Goal: Information Seeking & Learning: Learn about a topic

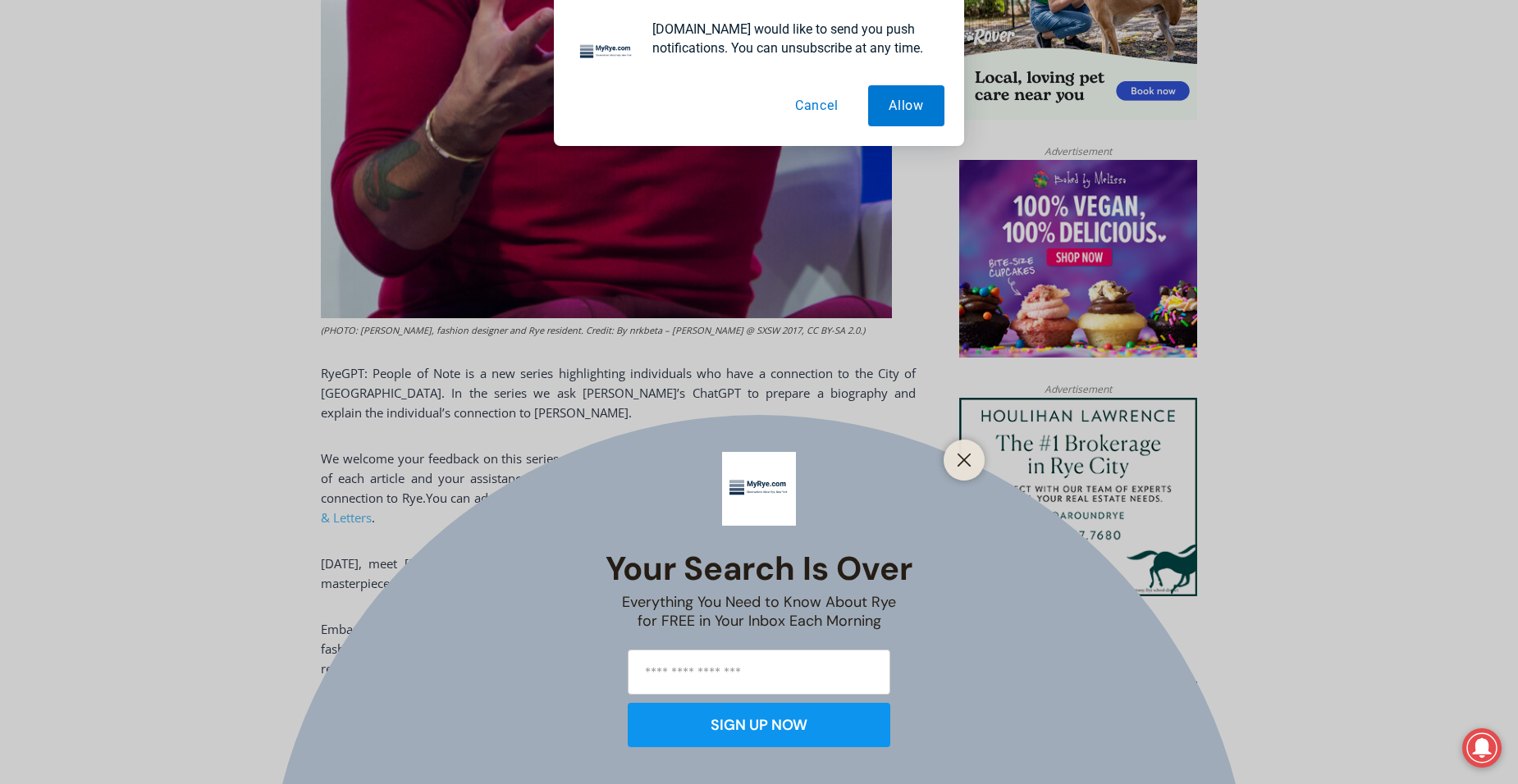
scroll to position [1200, 0]
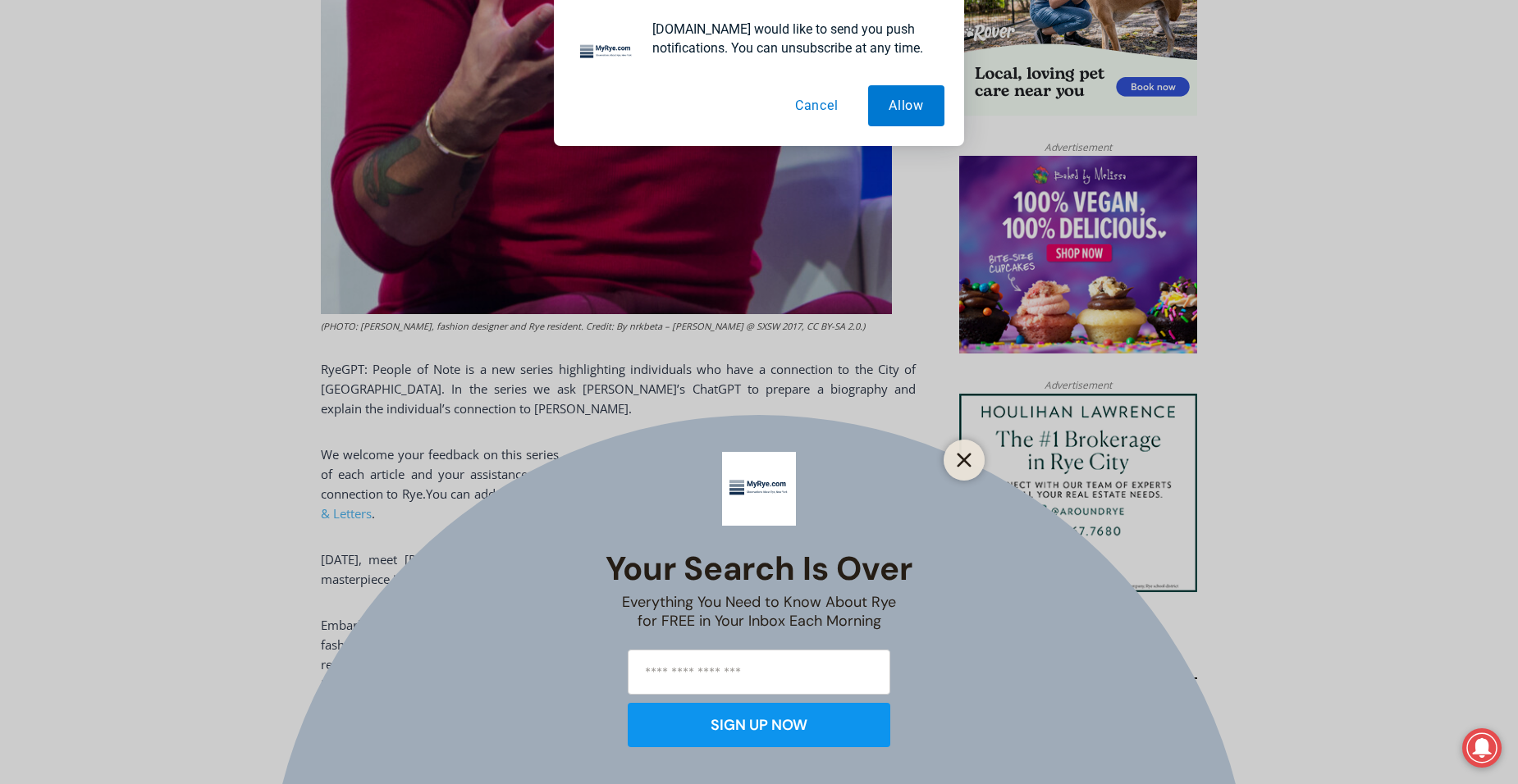
click at [963, 459] on line "Close" at bounding box center [964, 460] width 12 height 12
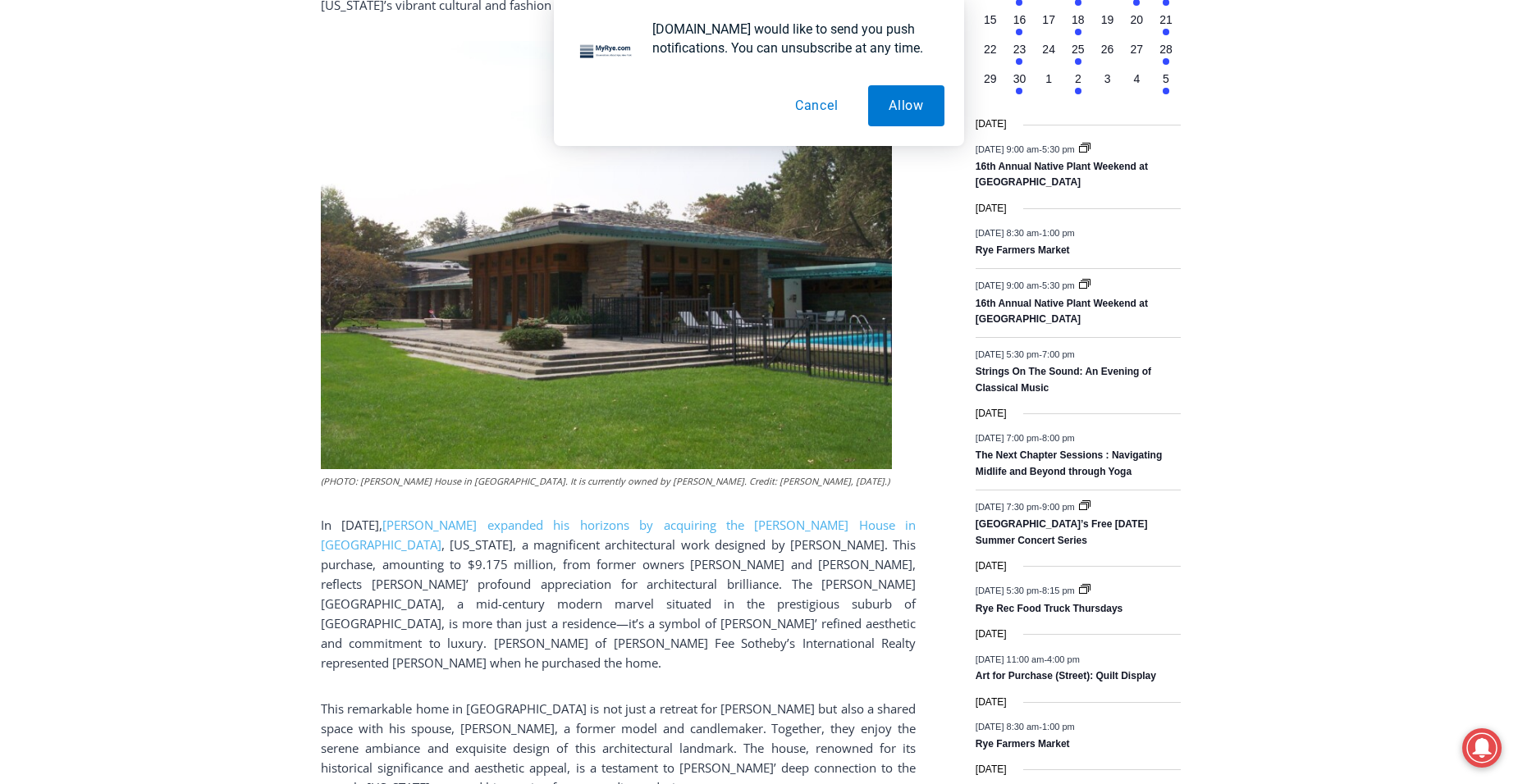
scroll to position [2267, 0]
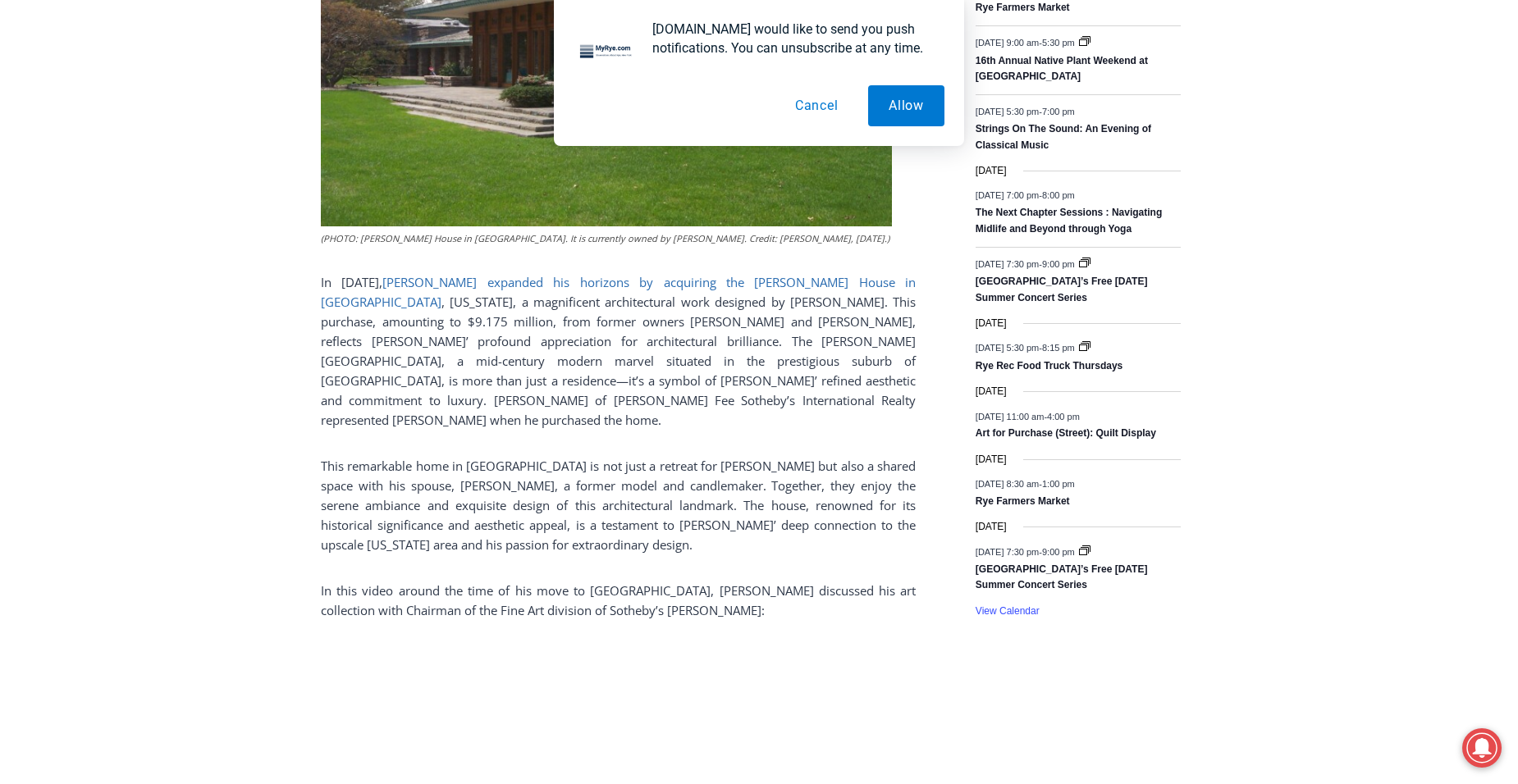
click at [703, 273] on link "Marc Jacobs expanded his horizons by acquiring the Max Hoffman House in Rye" at bounding box center [618, 291] width 595 height 36
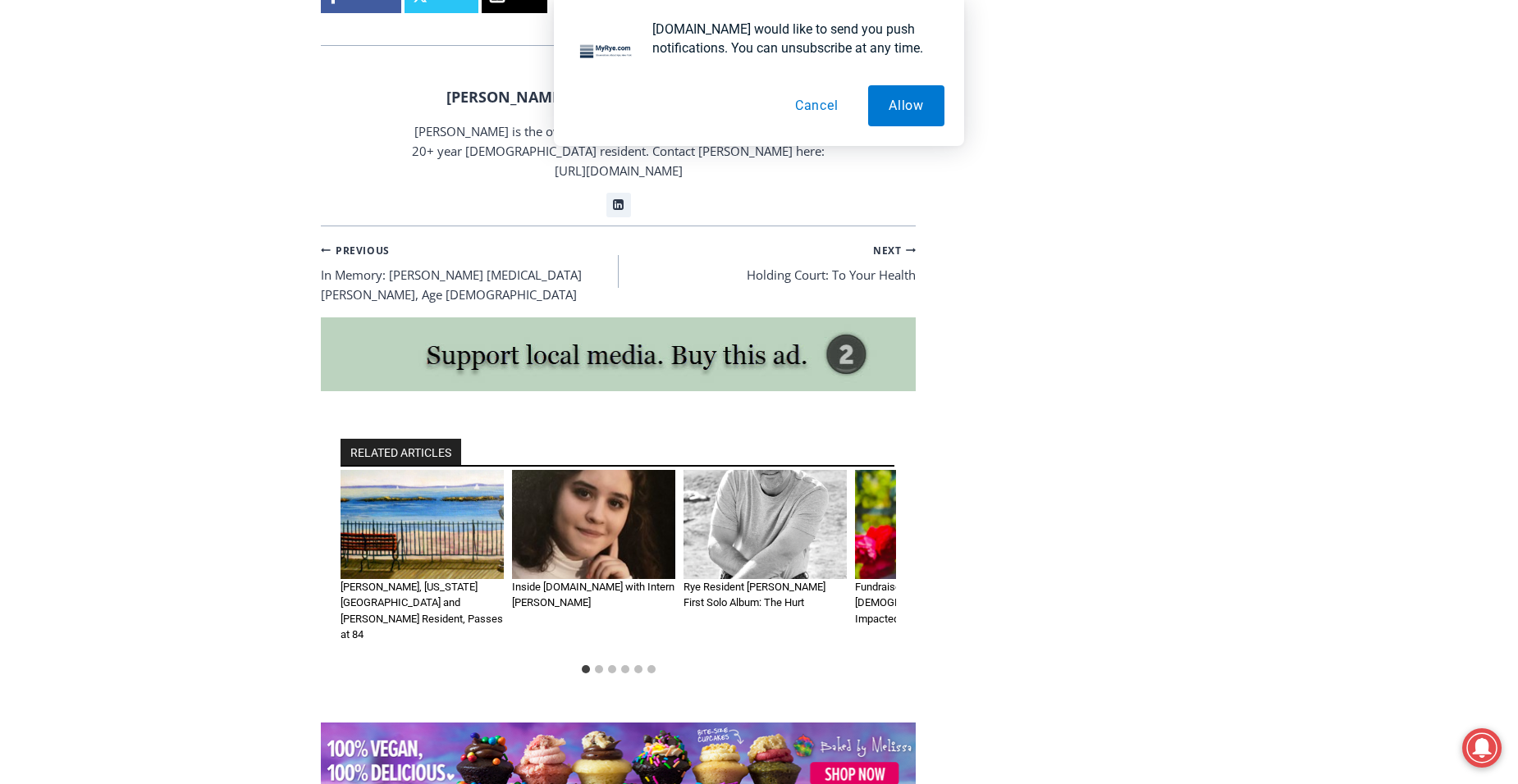
scroll to position [3333, 0]
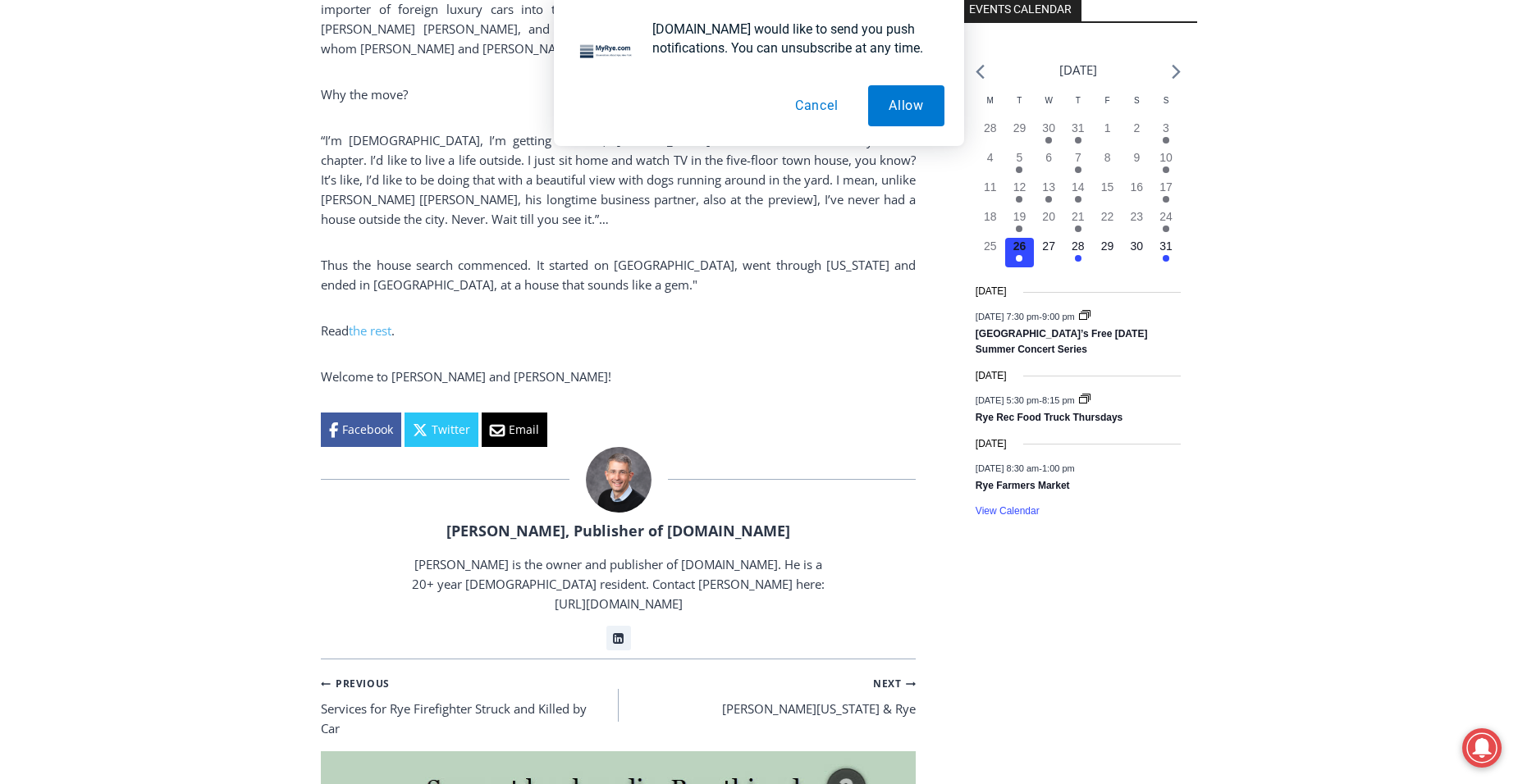
scroll to position [1886, 0]
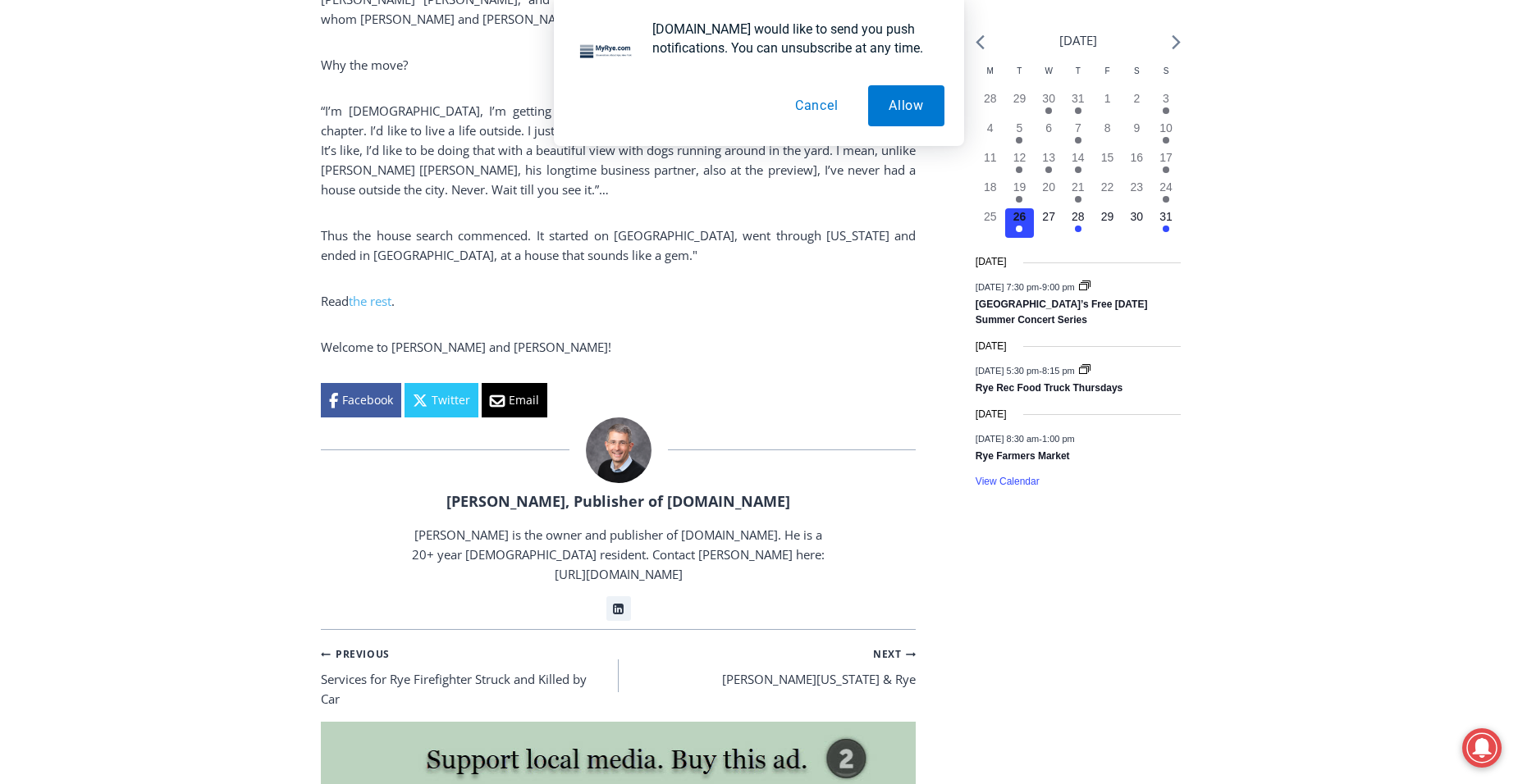
click at [813, 108] on button "Cancel" at bounding box center [816, 106] width 84 height 41
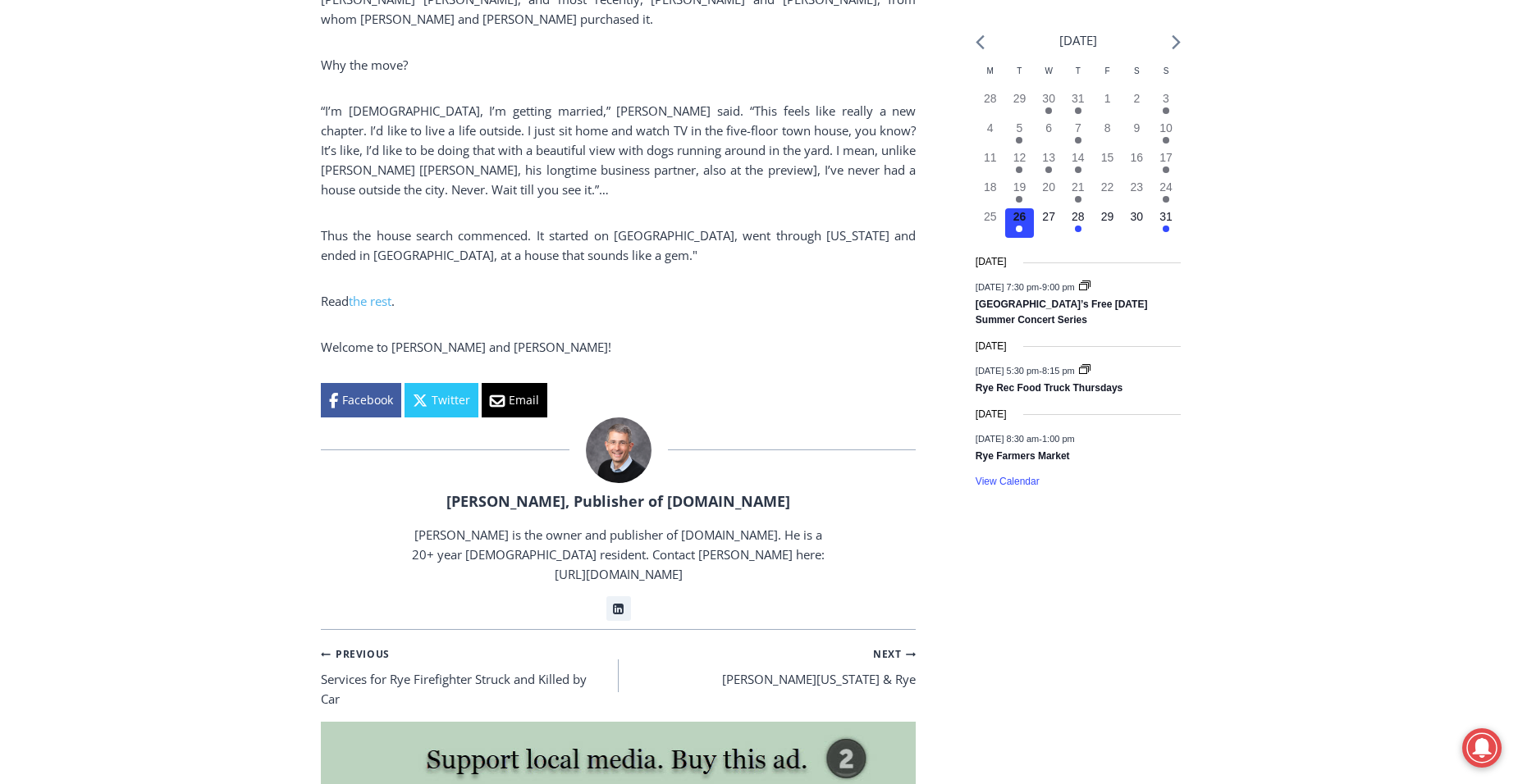
drag, startPoint x: 0, startPoint y: 156, endPoint x: 55, endPoint y: 150, distance: 55.3
click at [60, 149] on div "Home > Real Estate > Fashion Designer [PERSON_NAME] Decamps to Rye Real Estate …" at bounding box center [759, 151] width 1518 height 3199
